Goal: Information Seeking & Learning: Check status

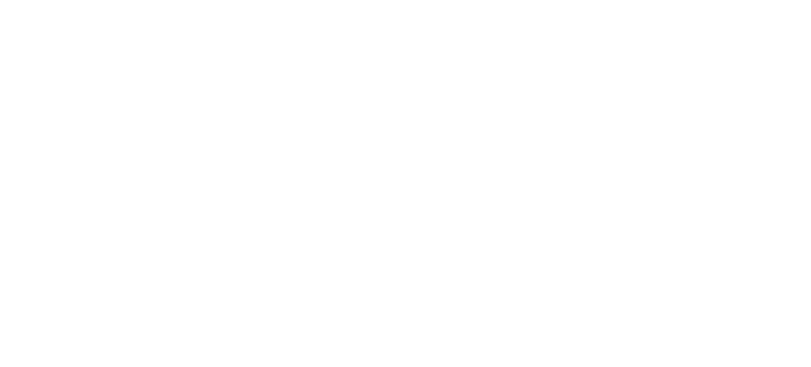
click at [407, 118] on div at bounding box center [405, 183] width 811 height 367
click at [169, 77] on div at bounding box center [405, 183] width 811 height 367
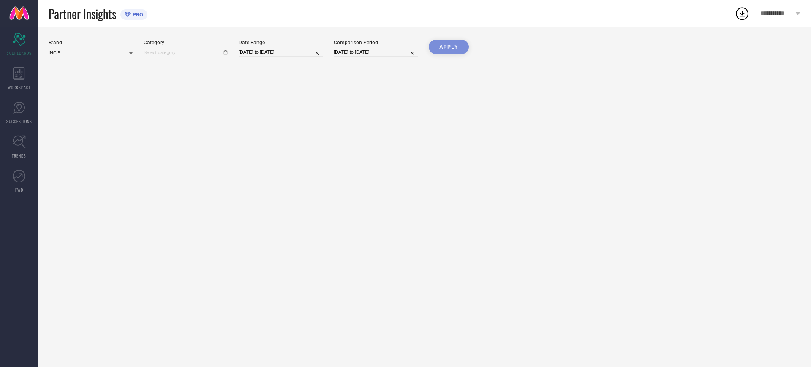
type input "All"
